Goal: Find specific fact: Find specific fact

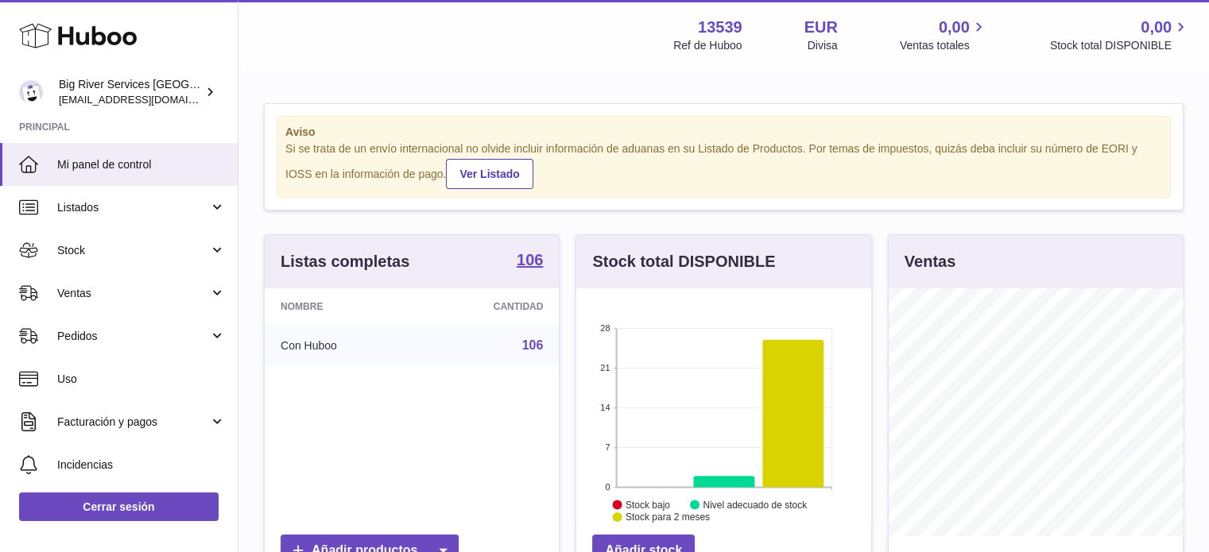
scroll to position [248, 295]
click at [527, 261] on strong "106" at bounding box center [530, 260] width 26 height 16
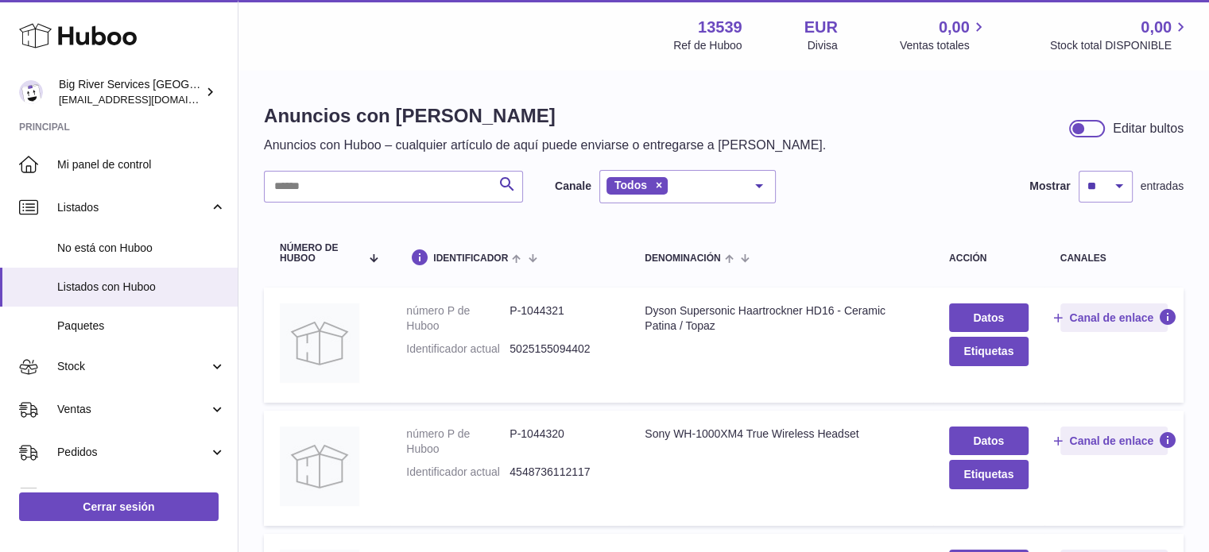
click at [440, 170] on div "Buscar [PERSON_NAME] Todos Todos eBay Amazon Shopify Woocommerce Etsy No elemen…" at bounding box center [520, 186] width 512 height 33
click at [447, 190] on input "text" at bounding box center [393, 187] width 259 height 32
paste input "**********"
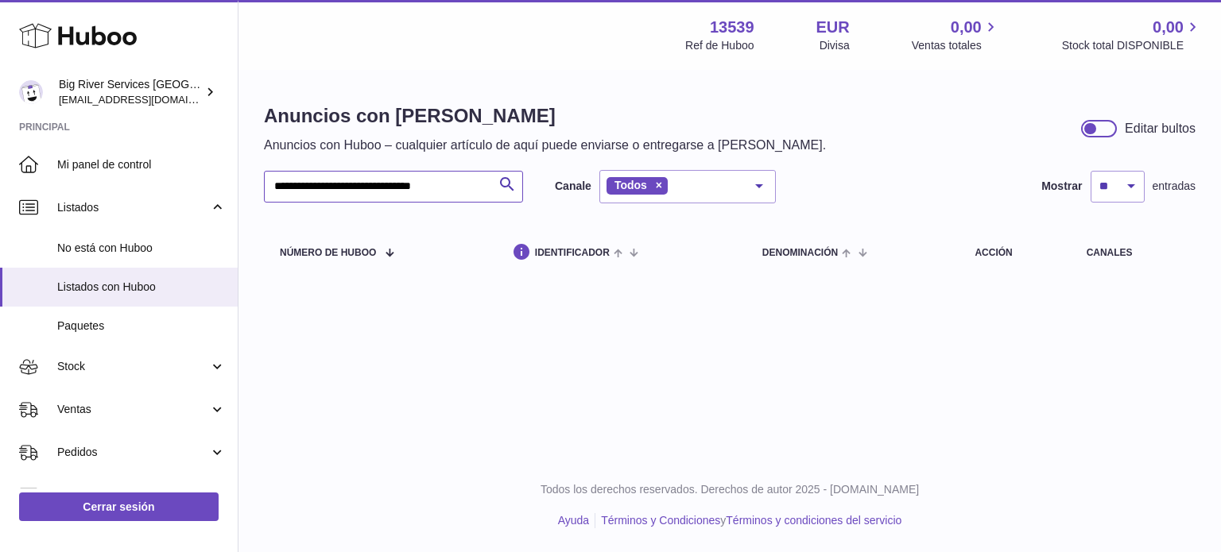
click at [447, 190] on input "**********" at bounding box center [393, 187] width 259 height 32
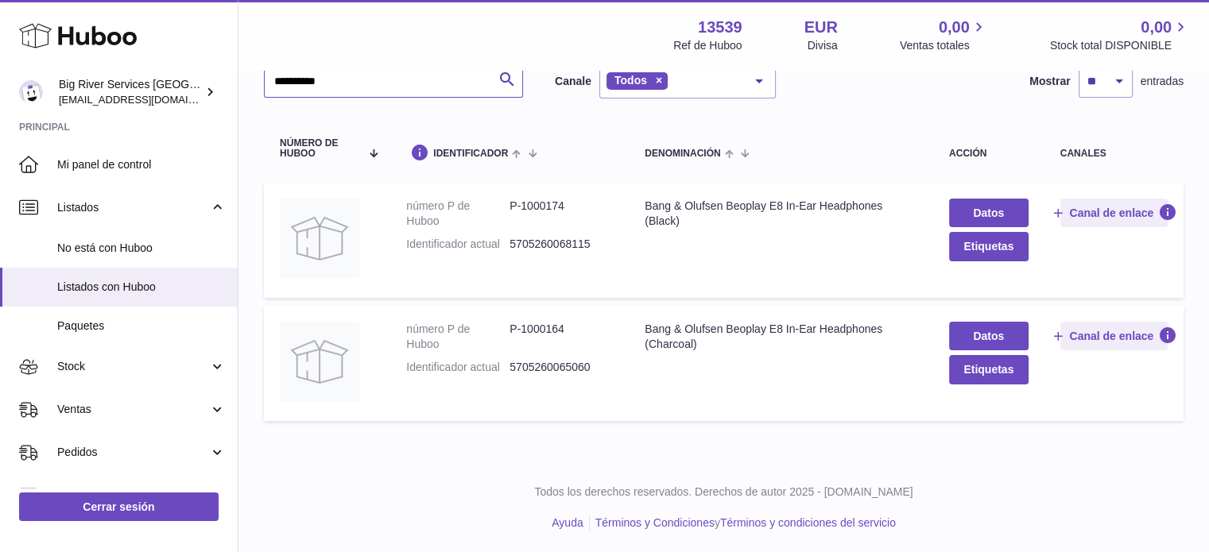
scroll to position [106, 0]
type input "**********"
click at [549, 199] on dd "P-1000174" at bounding box center [560, 213] width 103 height 30
copy dd "1000174"
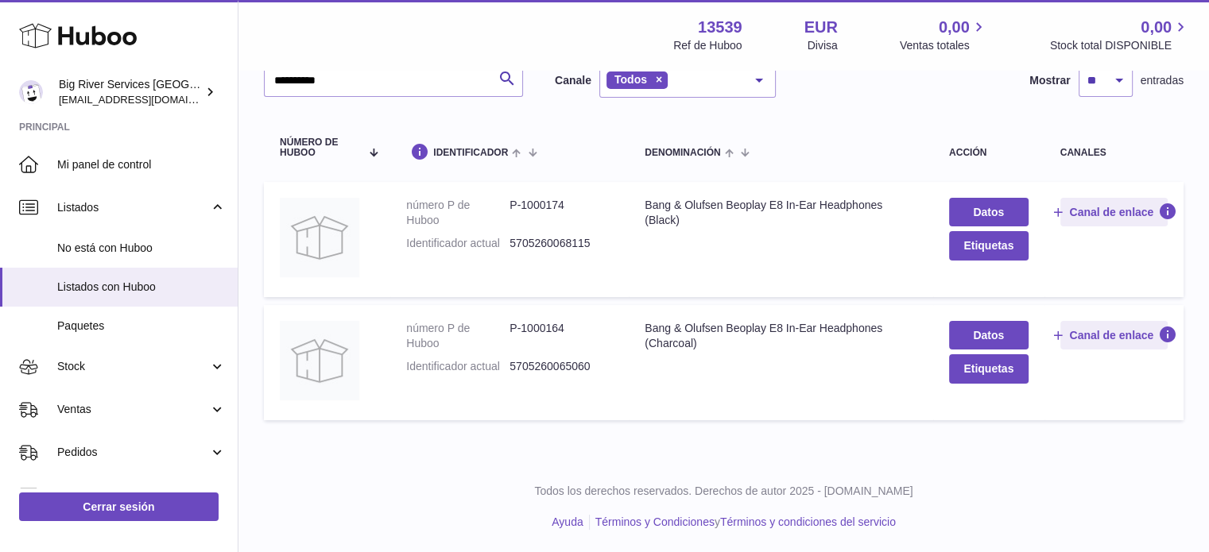
click at [549, 327] on dd "P-1000164" at bounding box center [560, 336] width 103 height 30
copy dd "1000164"
click at [555, 202] on dd "P-1000174" at bounding box center [560, 213] width 103 height 30
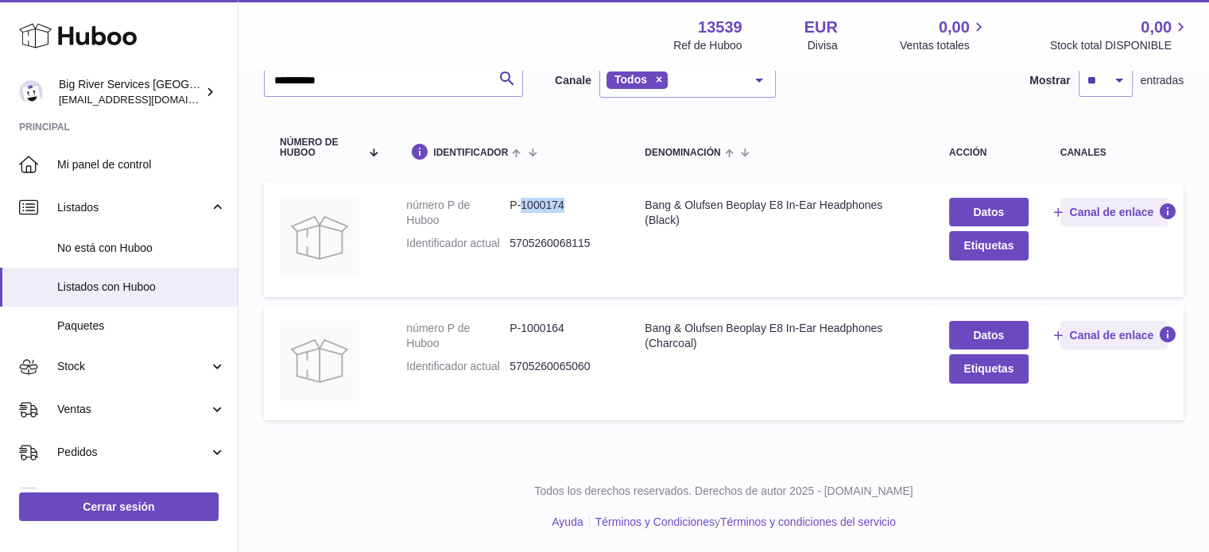
copy dd "1000174"
drag, startPoint x: 642, startPoint y: 203, endPoint x: 691, endPoint y: 230, distance: 56.6
click at [691, 230] on td "Denominación Bang & Olufsen Beoplay E8 In-Ear Headphones (Black)" at bounding box center [781, 239] width 304 height 115
copy div "Bang & Olufsen Beoplay E8 In-Ear Headphones (Black)"
